Goal: Answer question/provide support

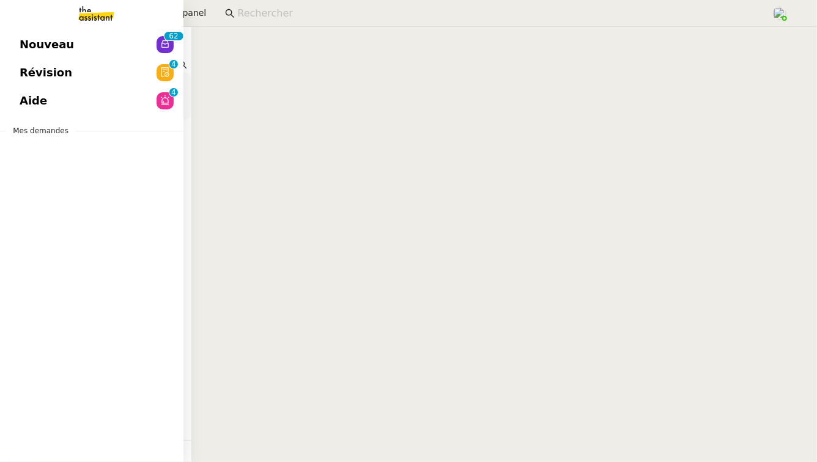
click at [33, 98] on span "Aide" at bounding box center [34, 101] width 28 height 18
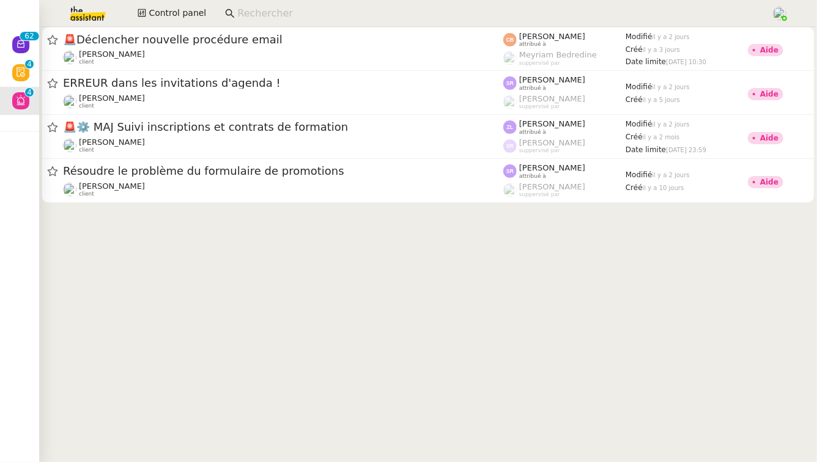
click at [251, 17] on input at bounding box center [497, 14] width 521 height 17
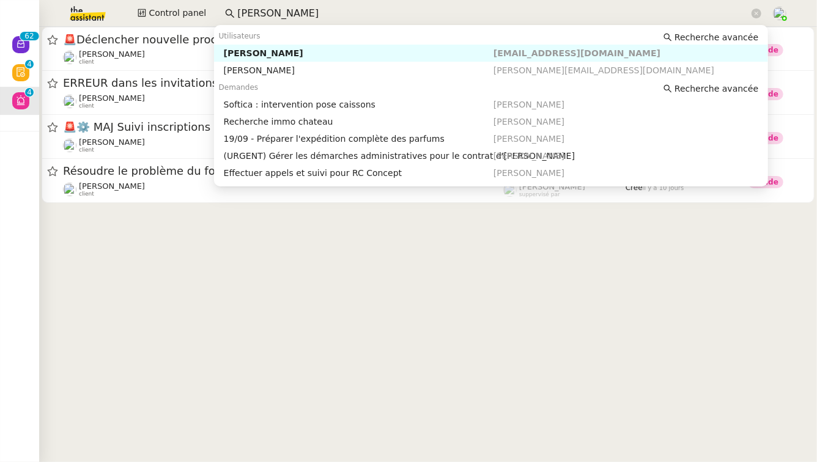
click at [237, 56] on div "[PERSON_NAME]" at bounding box center [359, 53] width 270 height 11
type input "[PERSON_NAME]"
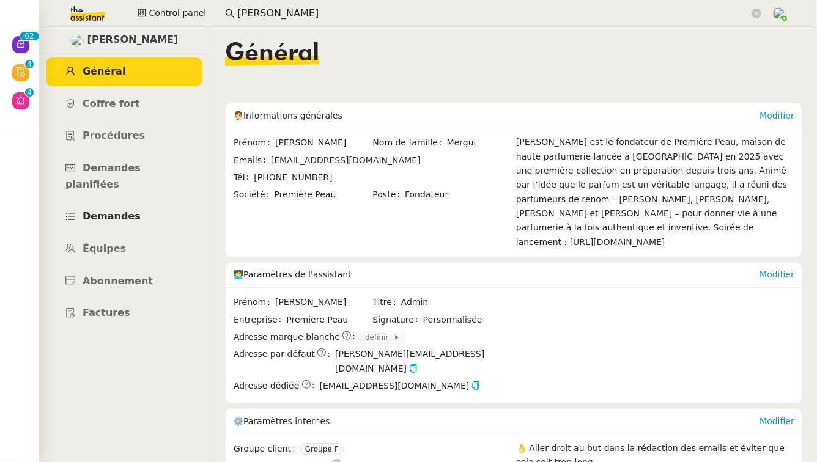
click at [108, 209] on link "Demandes" at bounding box center [124, 216] width 156 height 29
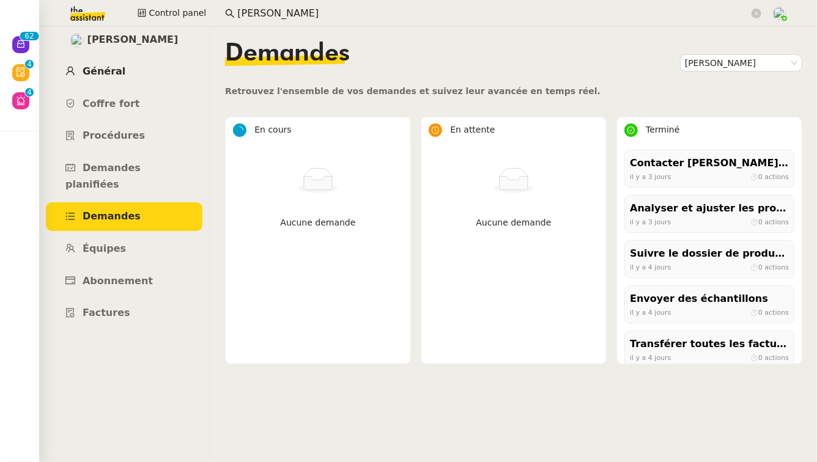
click at [131, 65] on link "Général" at bounding box center [124, 71] width 156 height 29
